Goal: Ask a question

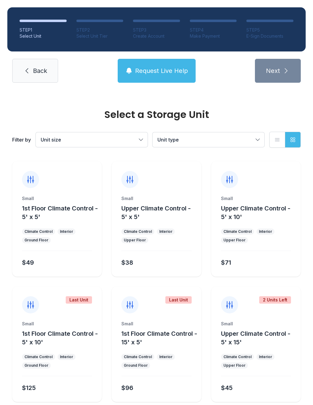
click at [169, 74] on span "Request Live Help" at bounding box center [161, 70] width 53 height 9
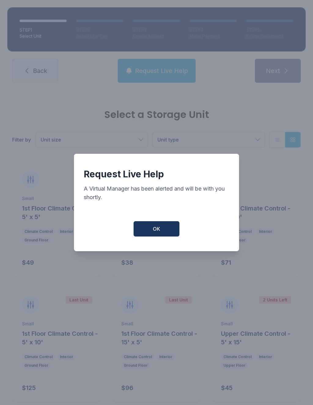
click at [160, 232] on span "OK" at bounding box center [156, 228] width 7 height 7
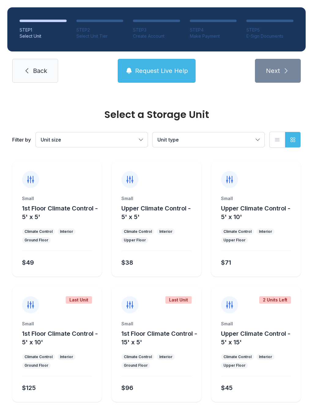
click at [170, 71] on span "Request Live Help" at bounding box center [161, 70] width 53 height 9
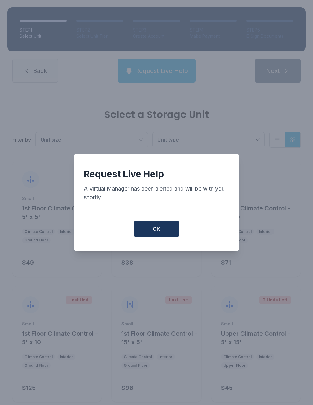
click at [165, 224] on button "OK" at bounding box center [157, 228] width 46 height 15
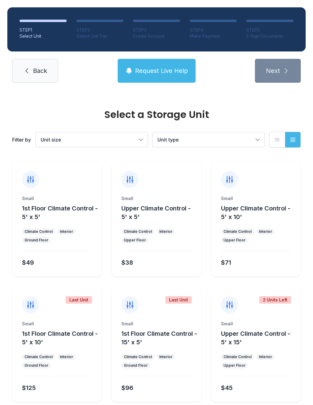
click at [173, 72] on span "Request Live Help" at bounding box center [161, 70] width 53 height 9
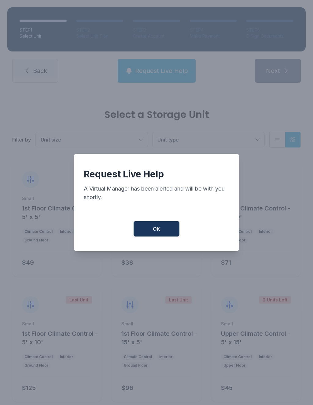
click at [171, 229] on button "OK" at bounding box center [157, 228] width 46 height 15
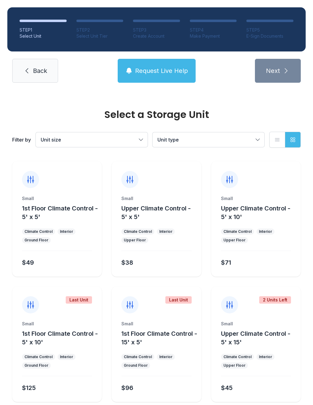
click at [45, 74] on span "Back" at bounding box center [40, 70] width 14 height 9
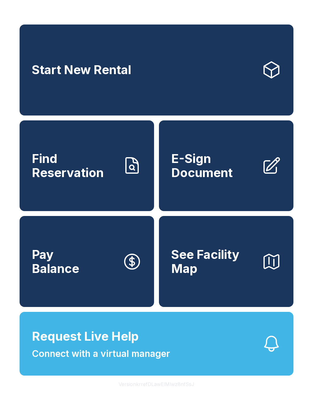
click at [165, 360] on span "Connect with a virtual manager" at bounding box center [101, 353] width 138 height 14
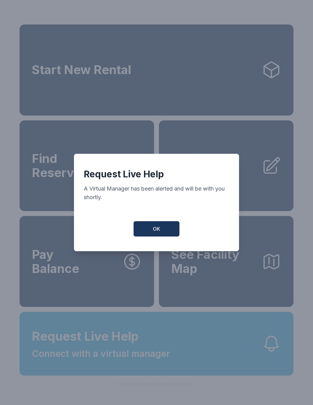
click at [163, 228] on button "OK" at bounding box center [157, 228] width 46 height 15
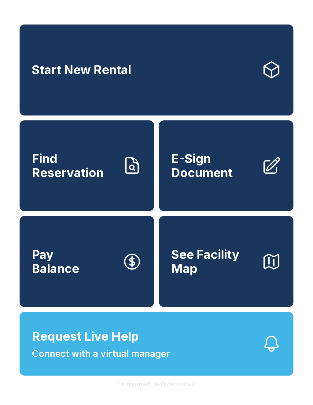
click at [161, 360] on span "Connect with a virtual manager" at bounding box center [101, 353] width 138 height 14
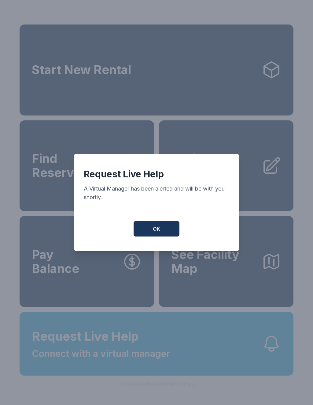
click at [161, 231] on button "OK" at bounding box center [157, 228] width 46 height 15
